Goal: Information Seeking & Learning: Learn about a topic

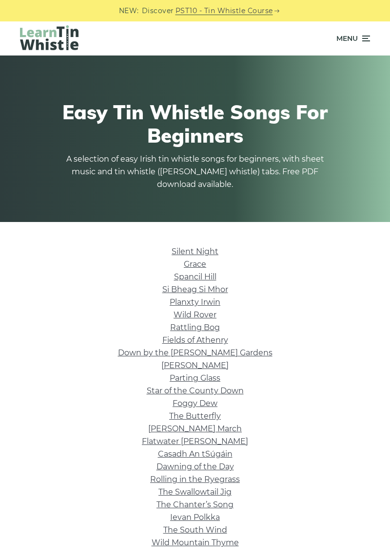
click at [198, 380] on link "Parting Glass" at bounding box center [194, 377] width 51 height 9
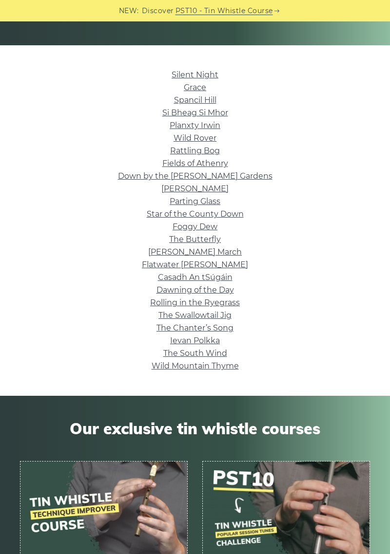
scroll to position [175, 0]
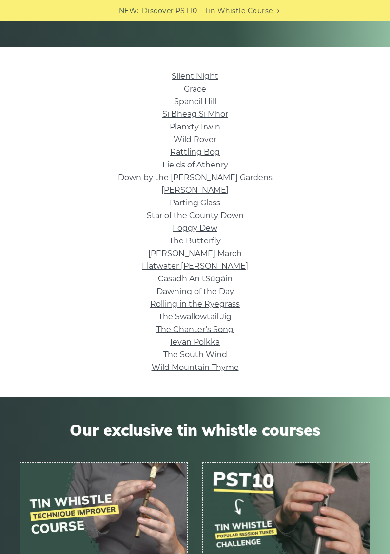
click at [207, 347] on link "Ievan Polkka" at bounding box center [195, 341] width 50 height 9
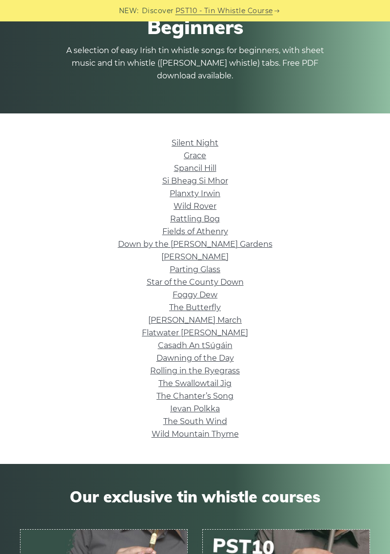
scroll to position [0, 0]
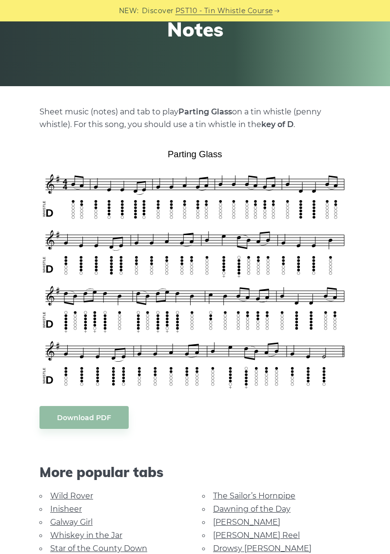
scroll to position [135, 0]
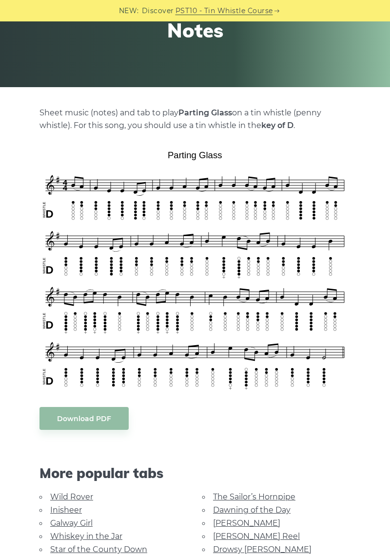
click at [69, 525] on link "Galway Girl" at bounding box center [71, 523] width 42 height 9
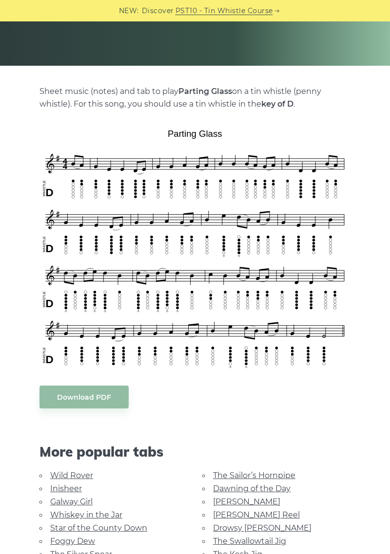
scroll to position [0, 0]
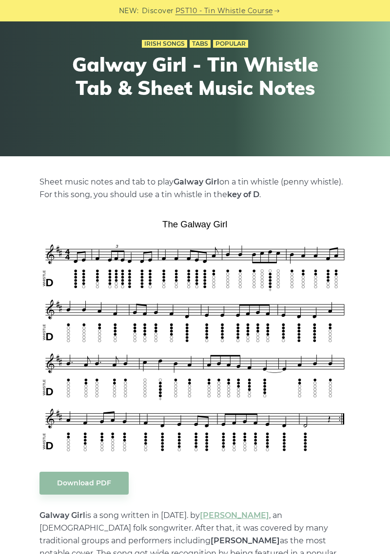
scroll to position [79, 0]
